Goal: Find specific page/section: Find specific page/section

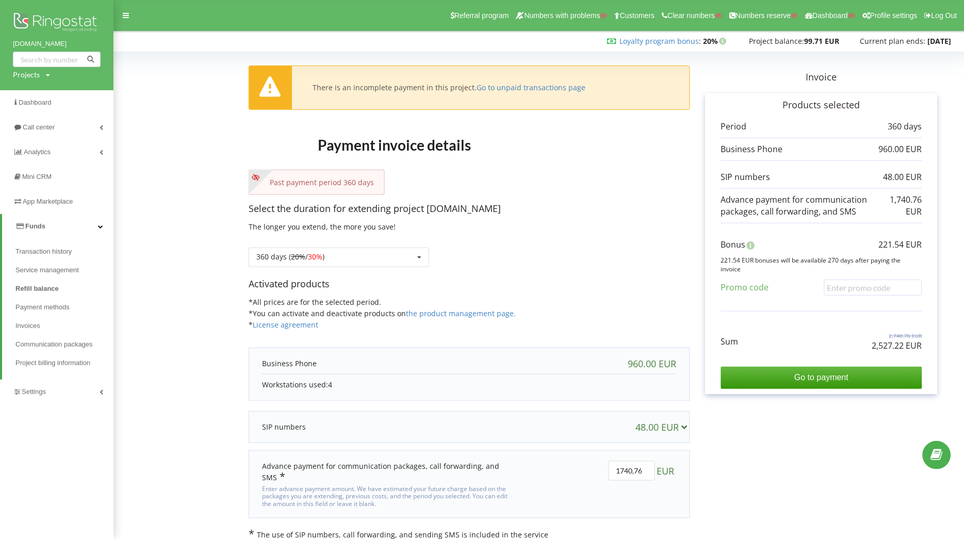
click at [22, 74] on div "Projects" at bounding box center [26, 75] width 27 height 10
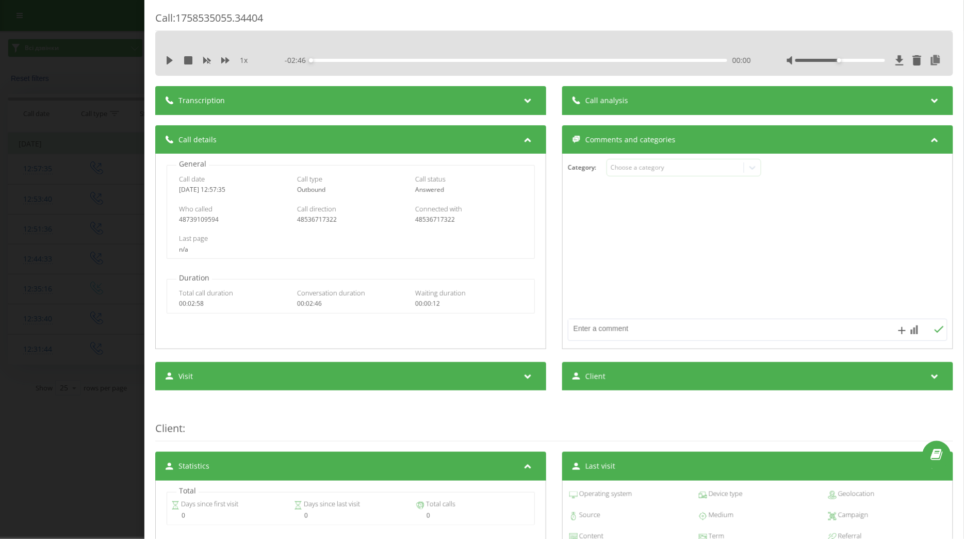
click at [53, 62] on div "Call : 1758535055.34404 1 x - 02:46 00:00 00:00 Transcription For AI analysis o…" at bounding box center [482, 269] width 964 height 539
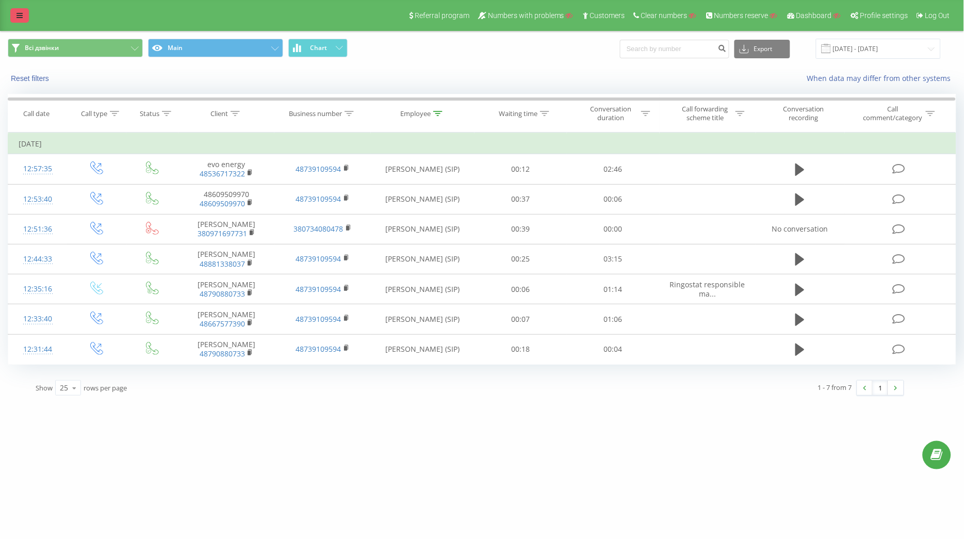
click at [19, 13] on icon at bounding box center [20, 15] width 6 height 7
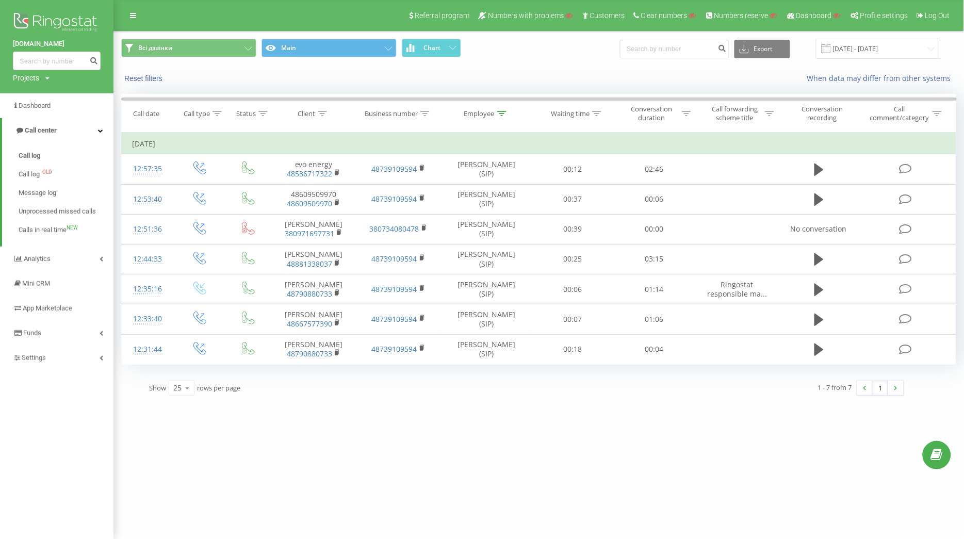
click at [31, 81] on div "Projects" at bounding box center [26, 78] width 26 height 10
click at [32, 90] on input "text" at bounding box center [42, 93] width 52 height 15
type input "papfu.pl"
click at [95, 87] on link "Search" at bounding box center [83, 93] width 30 height 15
